Goal: Obtain resource: Obtain resource

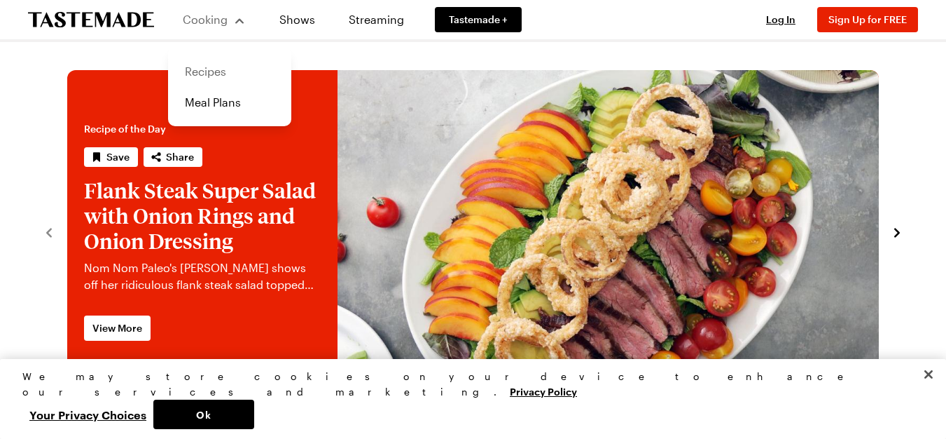
click at [203, 67] on link "Recipes" at bounding box center [230, 71] width 106 height 31
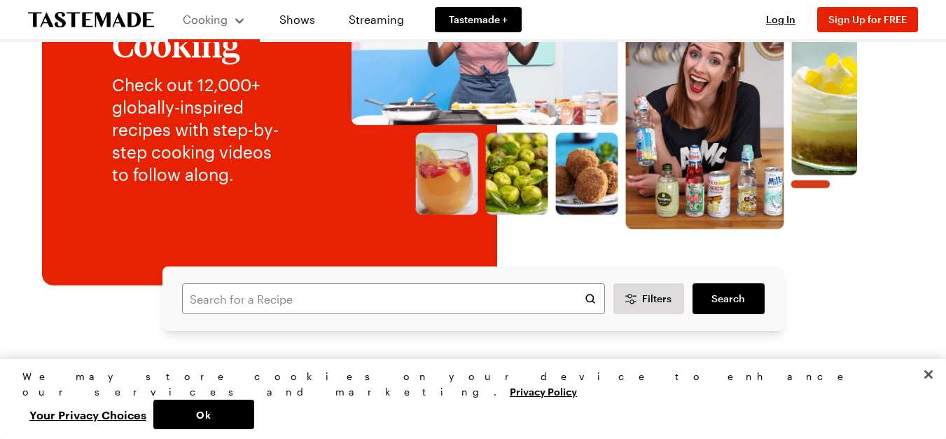
scroll to position [193, 0]
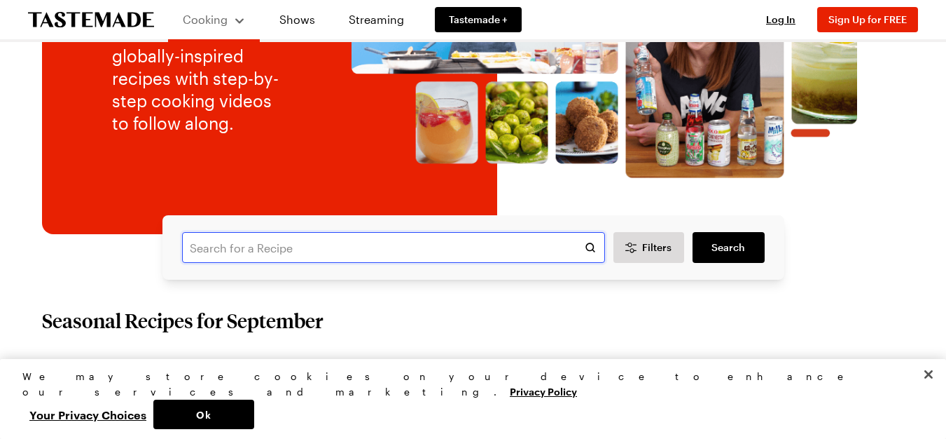
click at [326, 253] on input "text" at bounding box center [393, 247] width 423 height 31
type input "cubana"
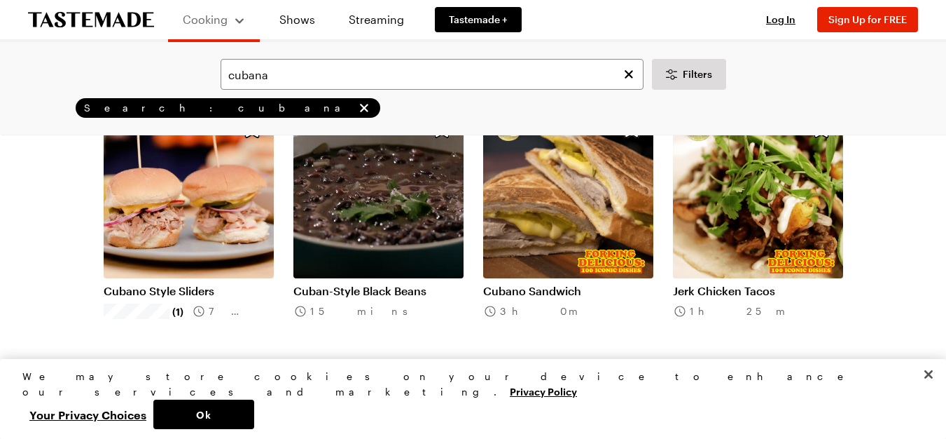
scroll to position [140, 0]
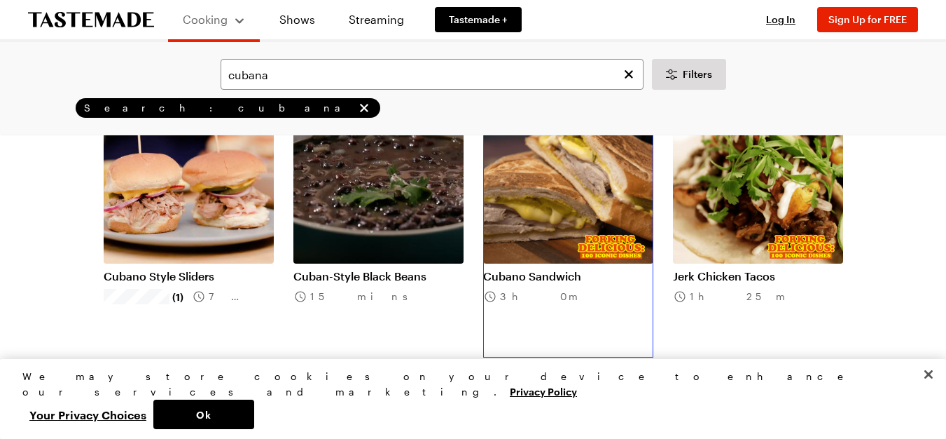
click at [572, 272] on link "Cubano Sandwich" at bounding box center [568, 276] width 170 height 14
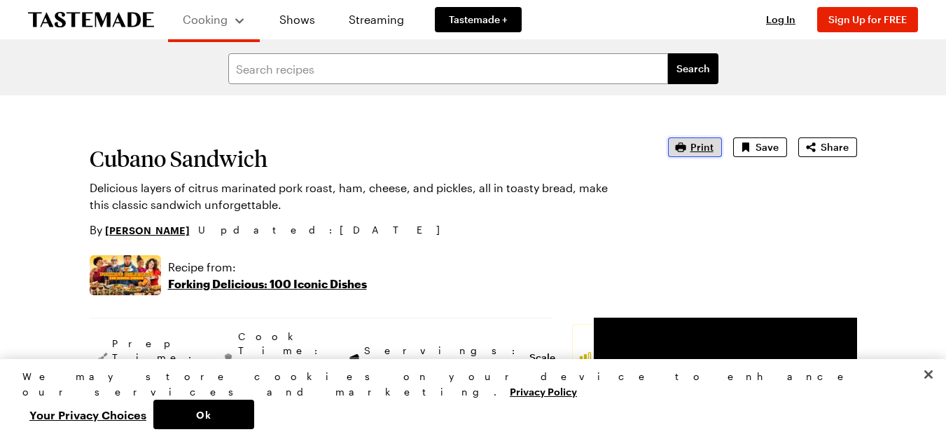
click at [698, 149] on span "Print" at bounding box center [702, 147] width 23 height 14
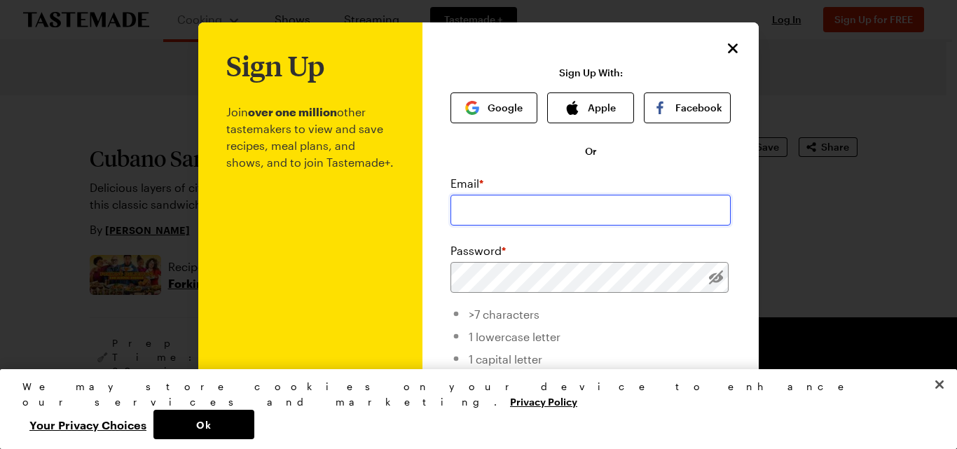
click at [530, 209] on input "email" at bounding box center [590, 210] width 280 height 31
type input "[EMAIL_ADDRESS][DOMAIN_NAME]"
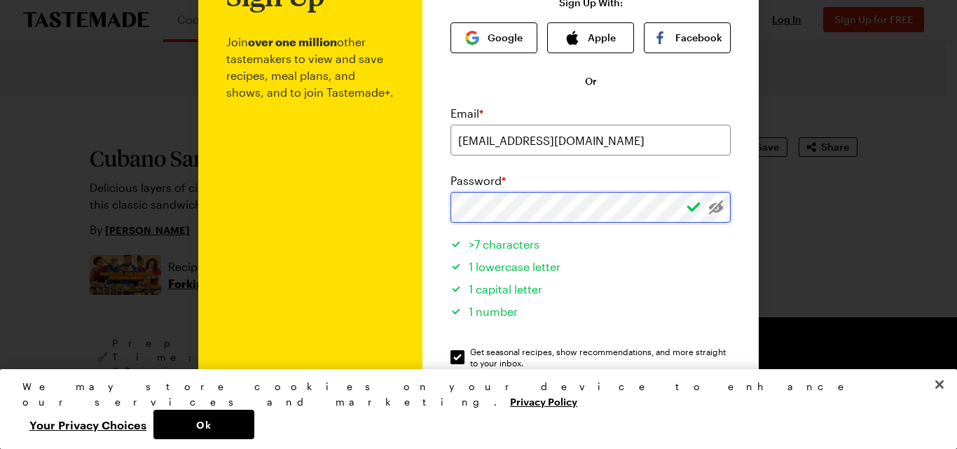
scroll to position [105, 0]
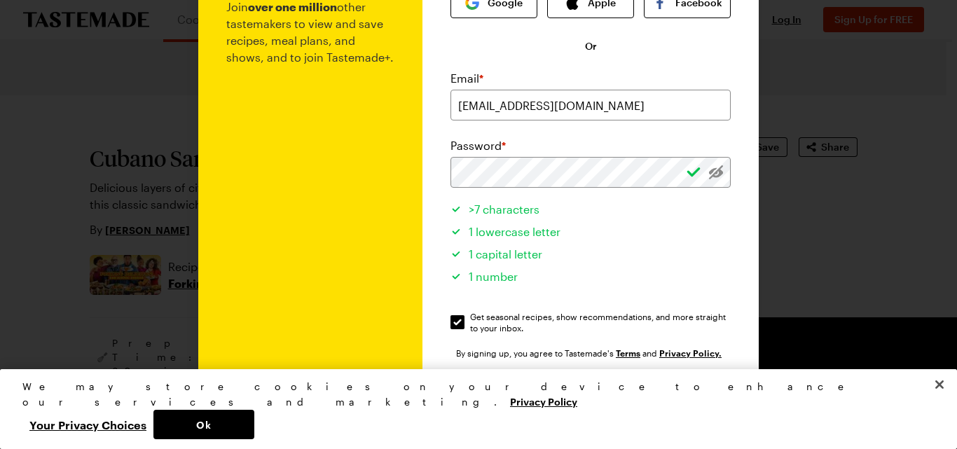
click at [649, 393] on button "Sign Up" at bounding box center [590, 400] width 179 height 31
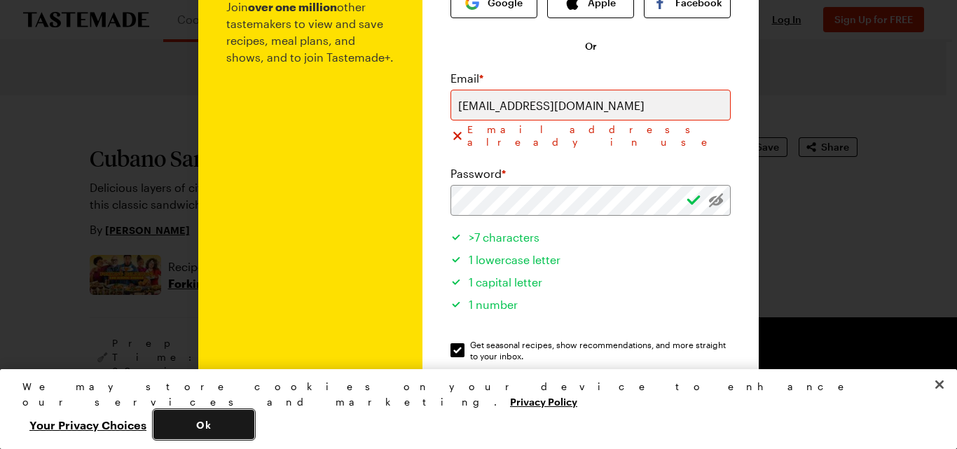
click at [254, 419] on button "Ok" at bounding box center [203, 424] width 101 height 29
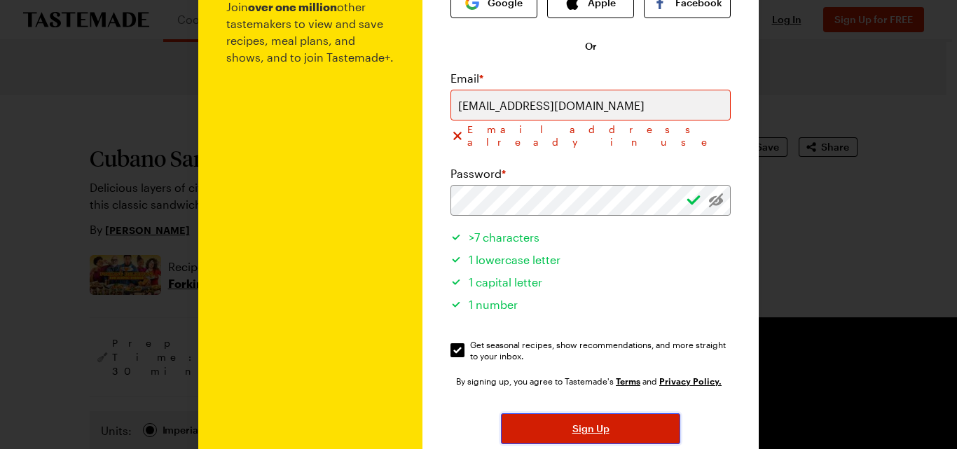
click at [607, 413] on button "Sign Up" at bounding box center [590, 428] width 179 height 31
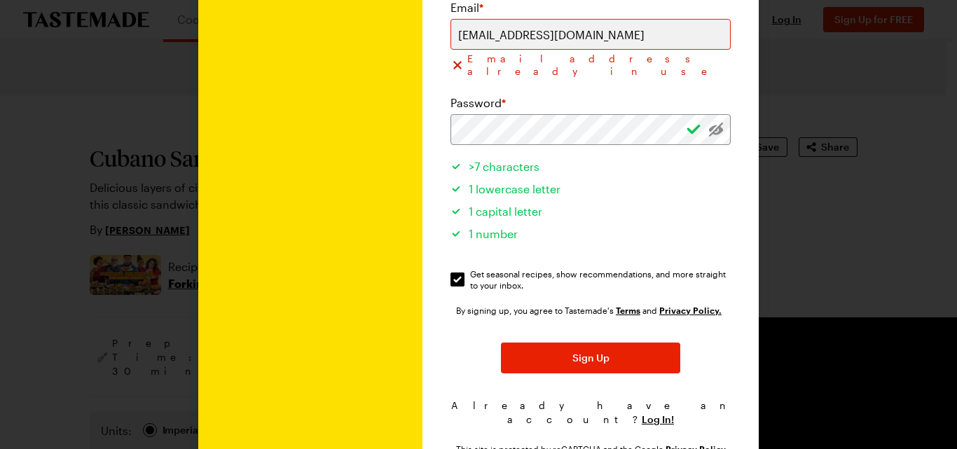
scroll to position [223, 0]
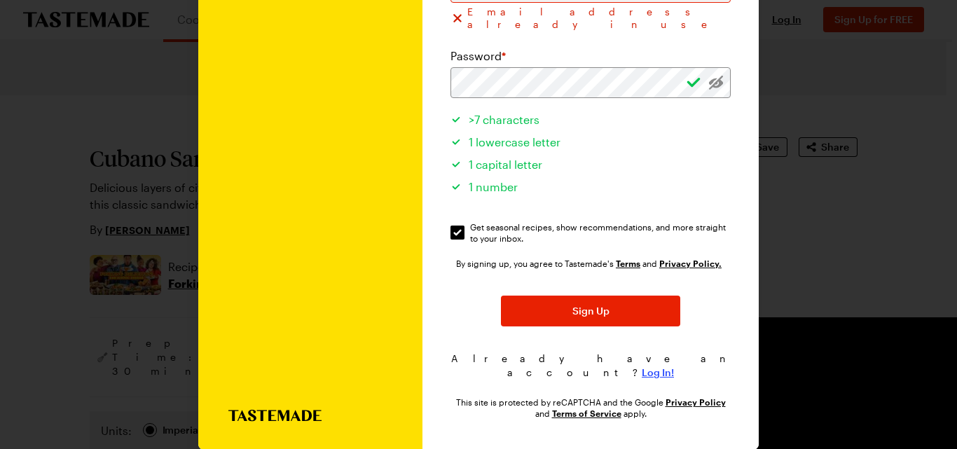
click at [649, 366] on span "Log In!" at bounding box center [658, 373] width 32 height 14
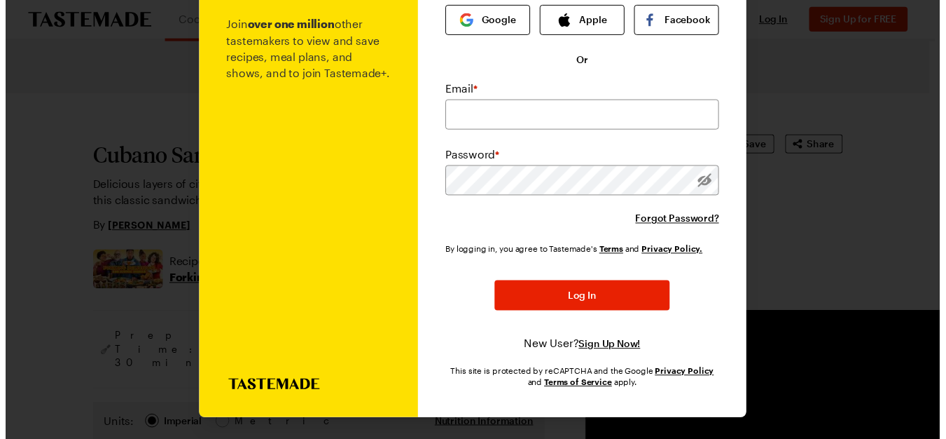
scroll to position [90, 0]
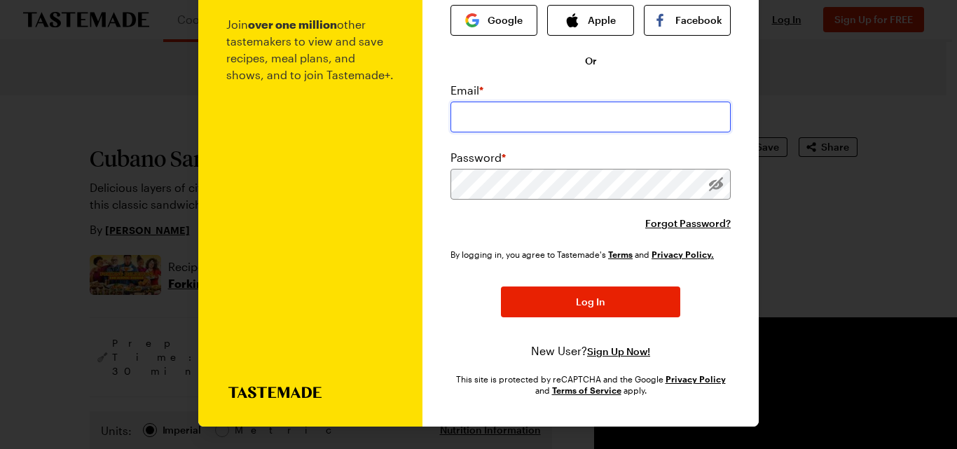
click at [511, 108] on input "email" at bounding box center [590, 117] width 280 height 31
type input "[EMAIL_ADDRESS][DOMAIN_NAME]"
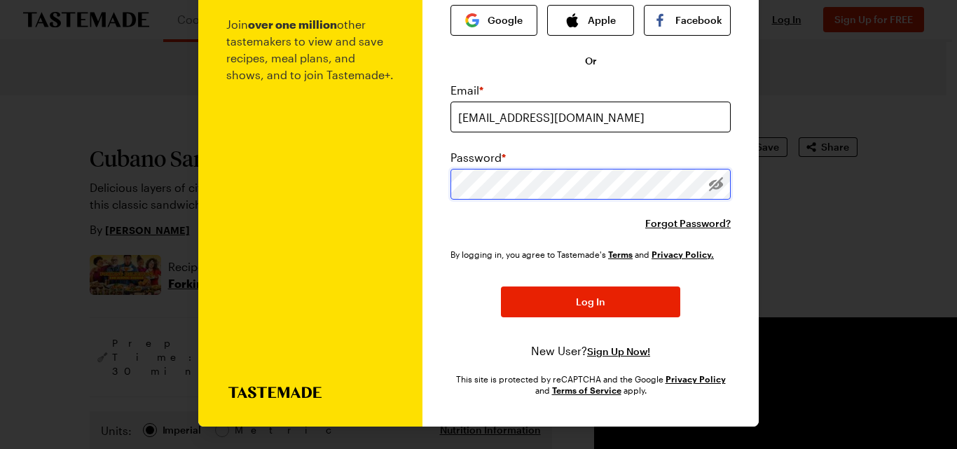
click at [501, 287] on button "Log In" at bounding box center [590, 302] width 179 height 31
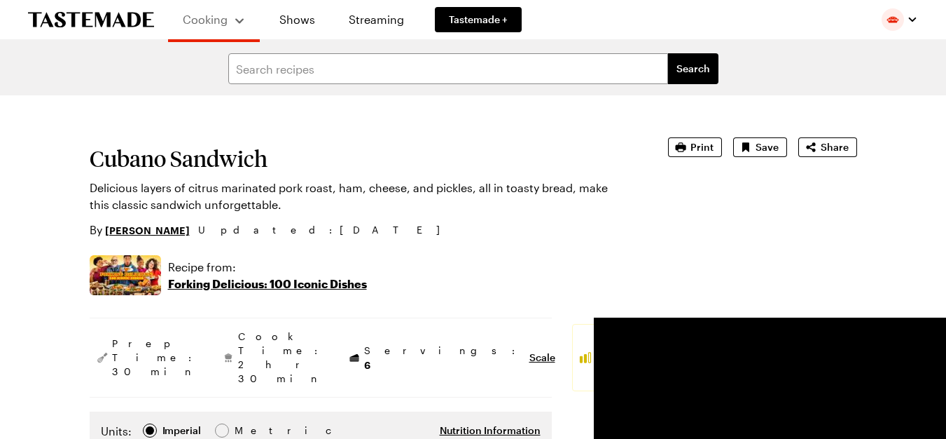
type textarea "x"
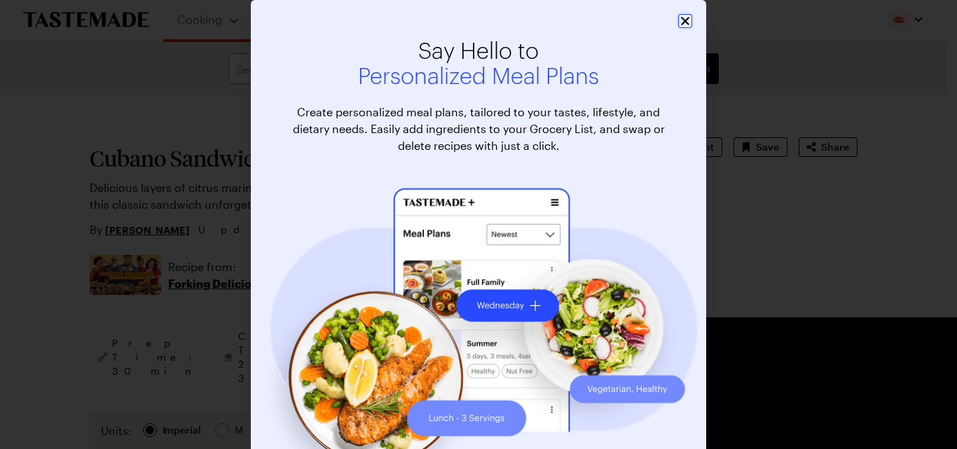
click at [684, 20] on icon "Close" at bounding box center [685, 21] width 14 height 14
